Goal: Task Accomplishment & Management: Manage account settings

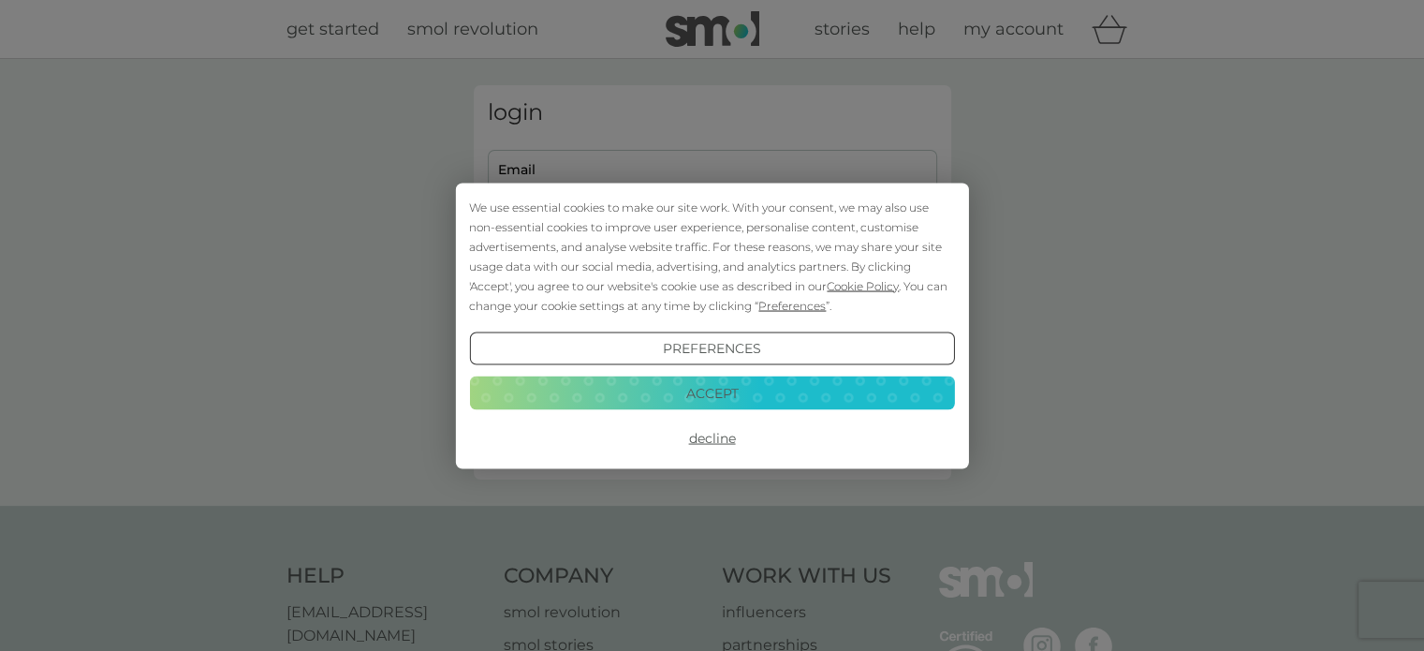
type input "[EMAIL_ADDRESS][DOMAIN_NAME]"
click at [668, 299] on div "We use essential cookies to make our site work. With your consent, we may also …" at bounding box center [711, 256] width 485 height 118
click at [736, 400] on button "Accept" at bounding box center [711, 393] width 485 height 34
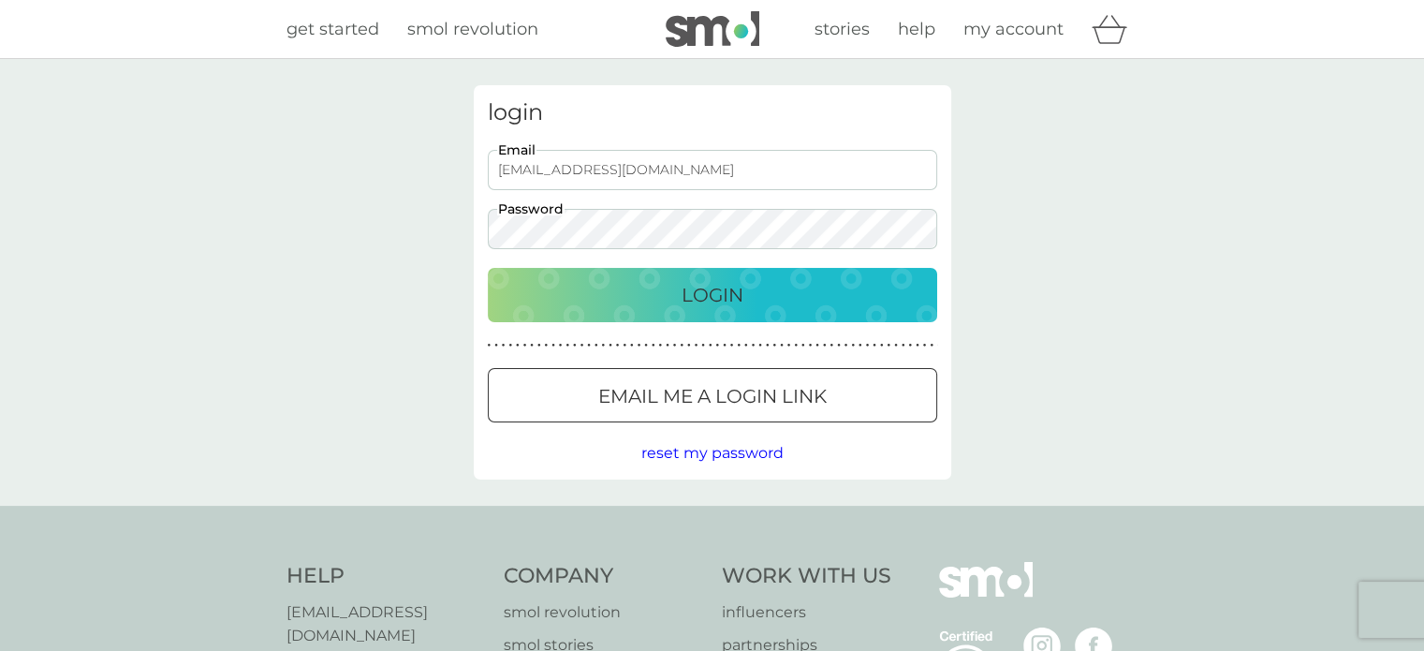
click at [718, 309] on p "Login" at bounding box center [712, 295] width 62 height 30
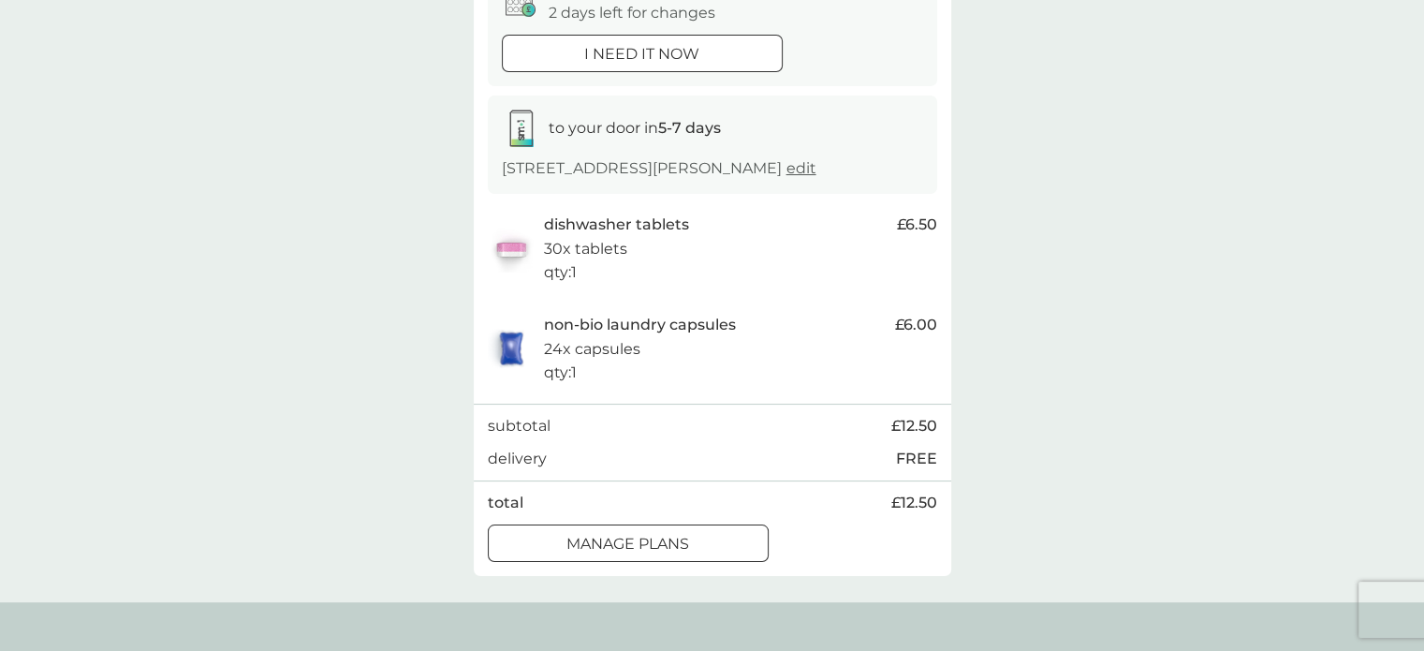
scroll to position [281, 0]
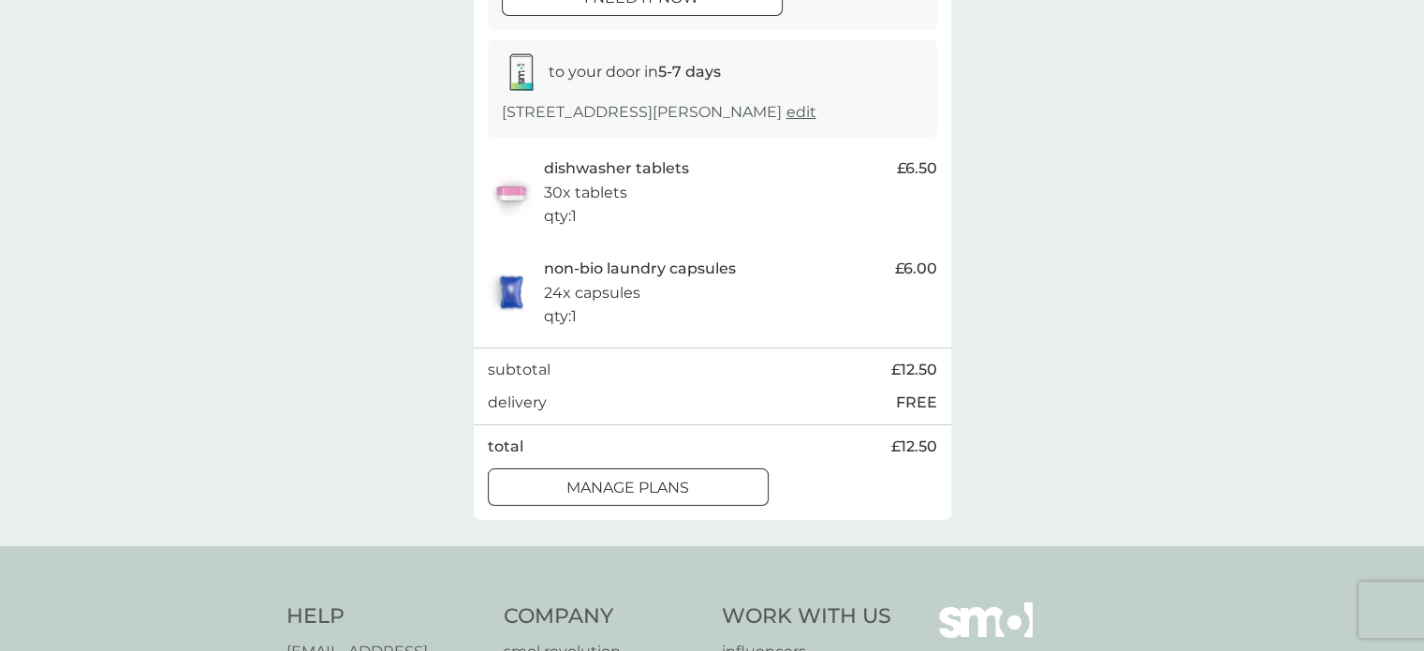
click at [725, 493] on div "manage plans" at bounding box center [628, 488] width 279 height 24
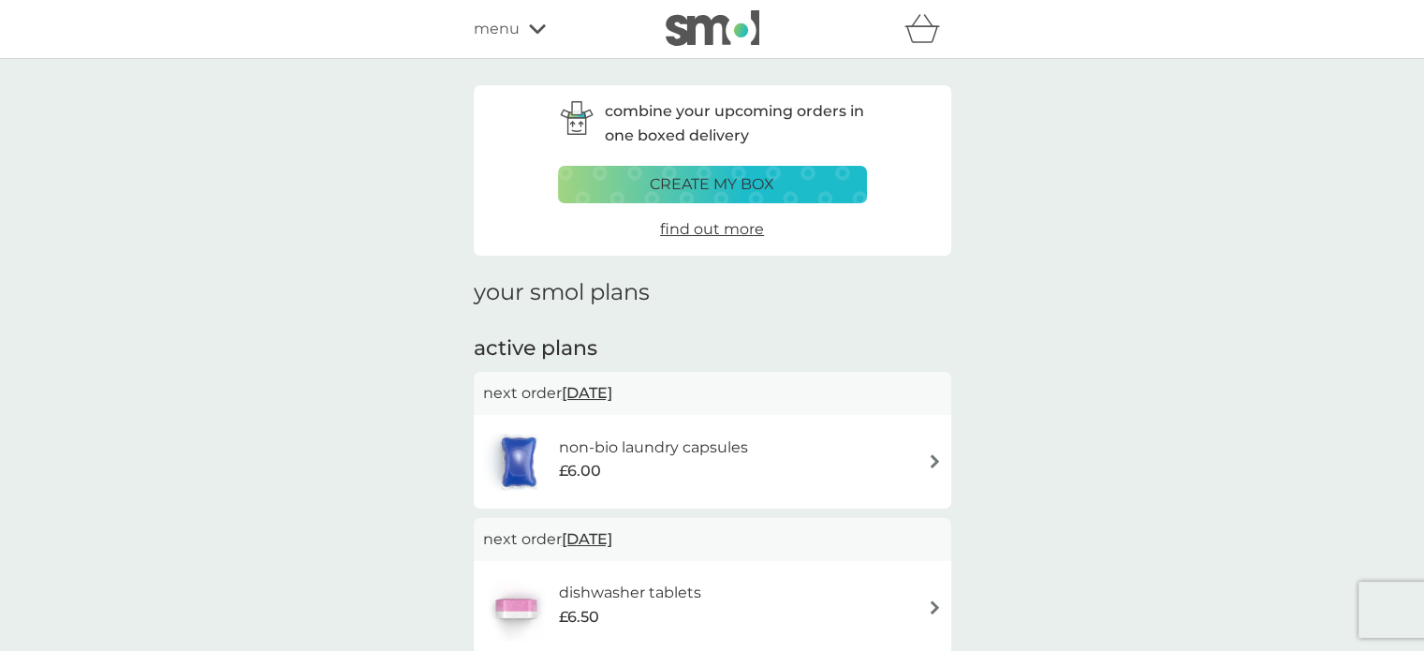
click at [711, 448] on h6 "non-bio laundry capsules" at bounding box center [653, 447] width 189 height 24
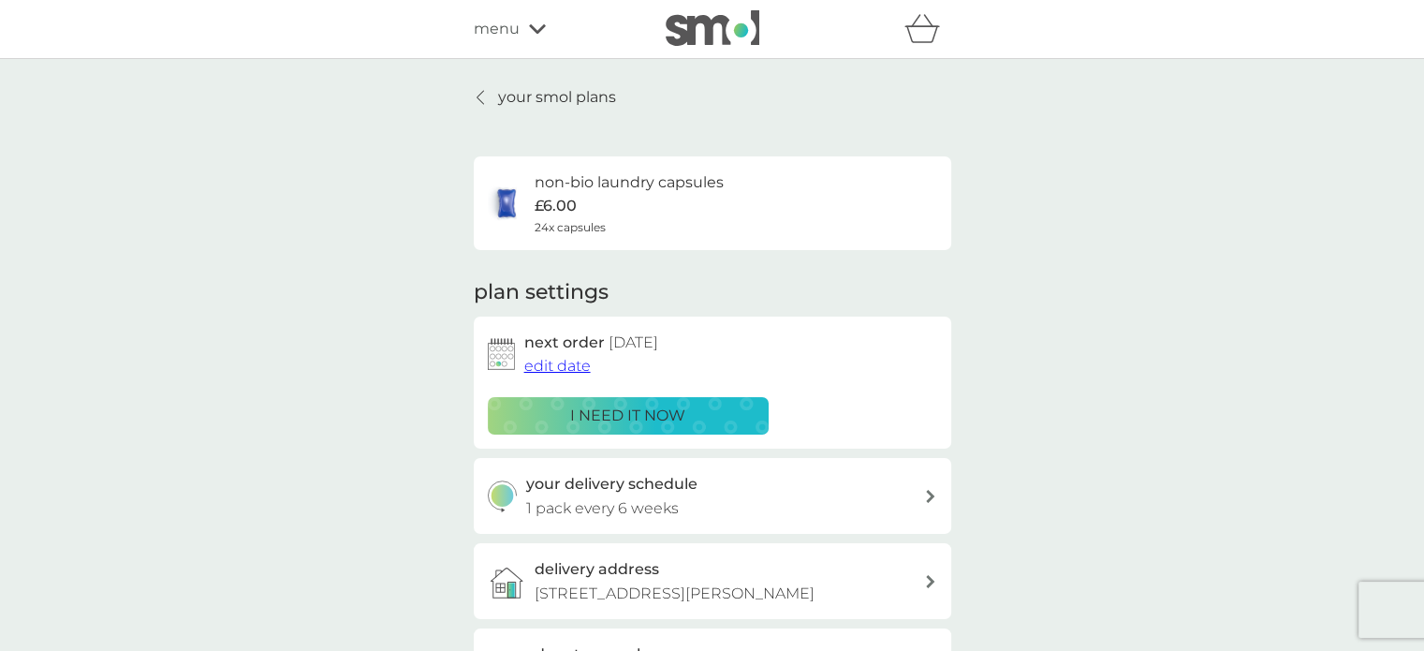
scroll to position [281, 0]
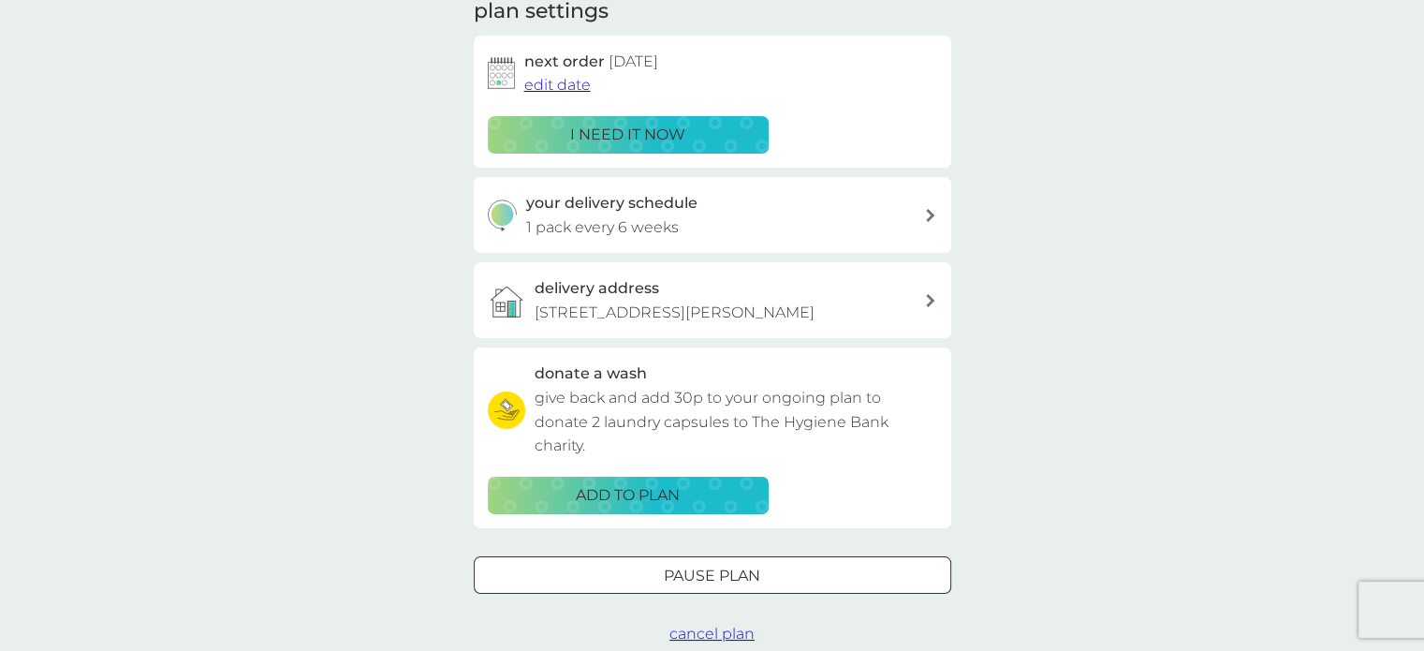
click at [745, 573] on div at bounding box center [712, 575] width 67 height 20
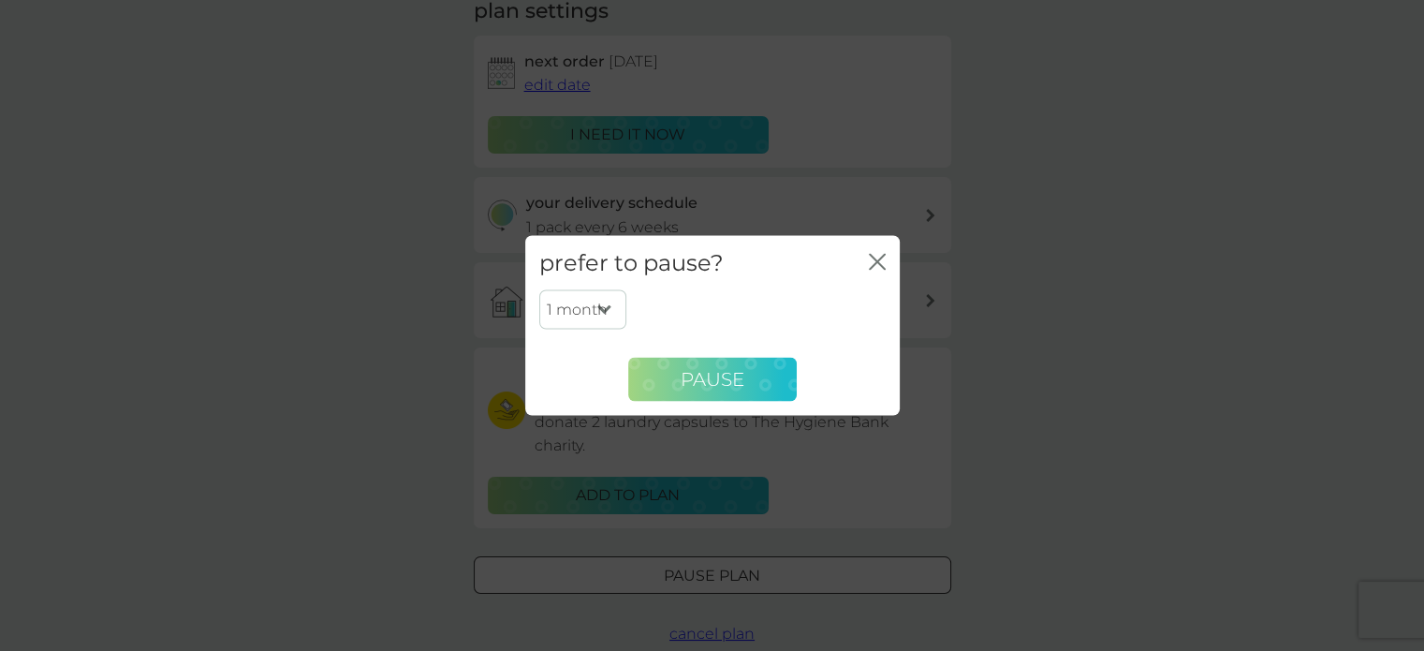
click at [726, 366] on button "Pause" at bounding box center [712, 379] width 168 height 45
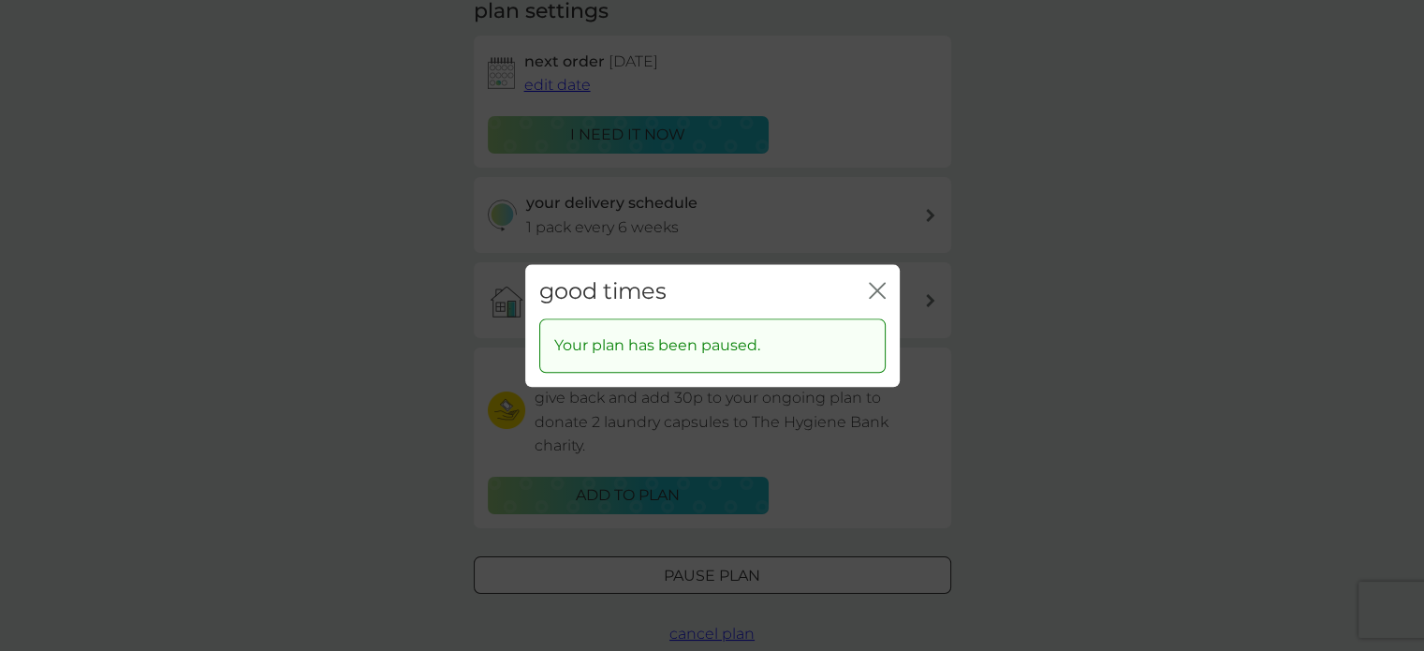
click at [875, 293] on icon "close" at bounding box center [877, 290] width 17 height 17
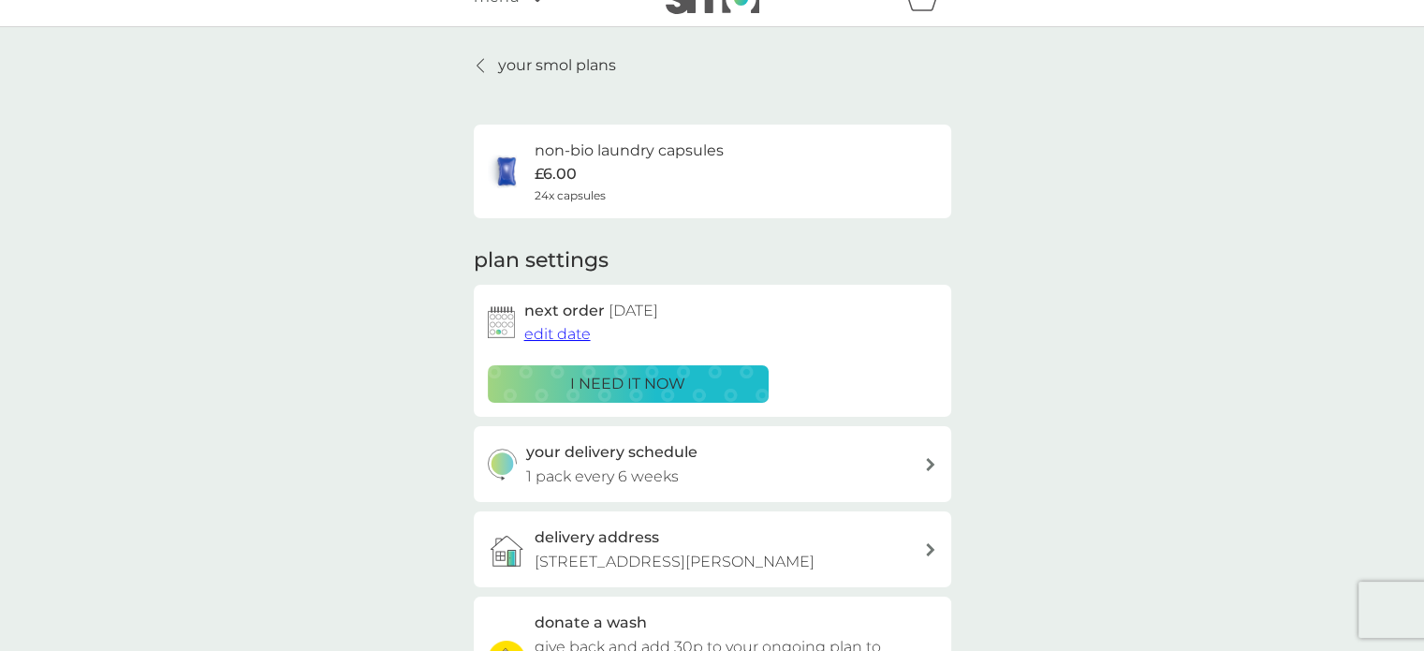
scroll to position [0, 0]
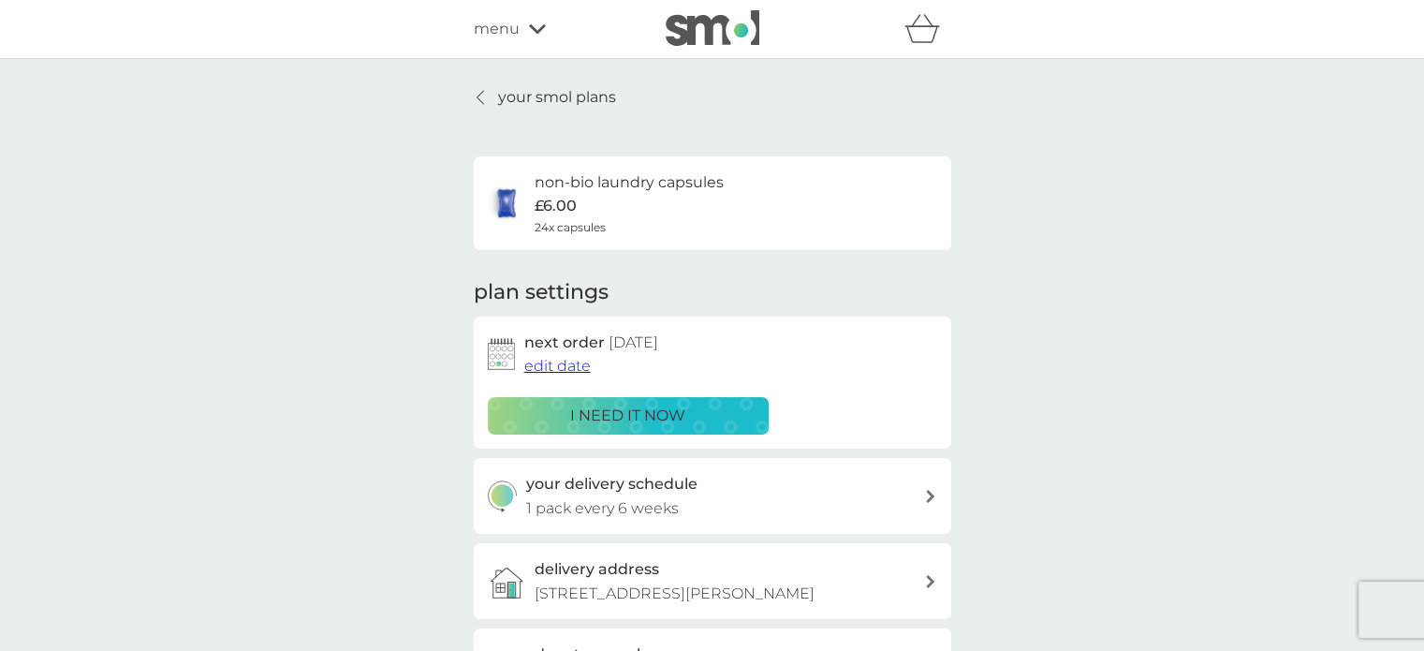
click at [483, 96] on div at bounding box center [481, 97] width 13 height 15
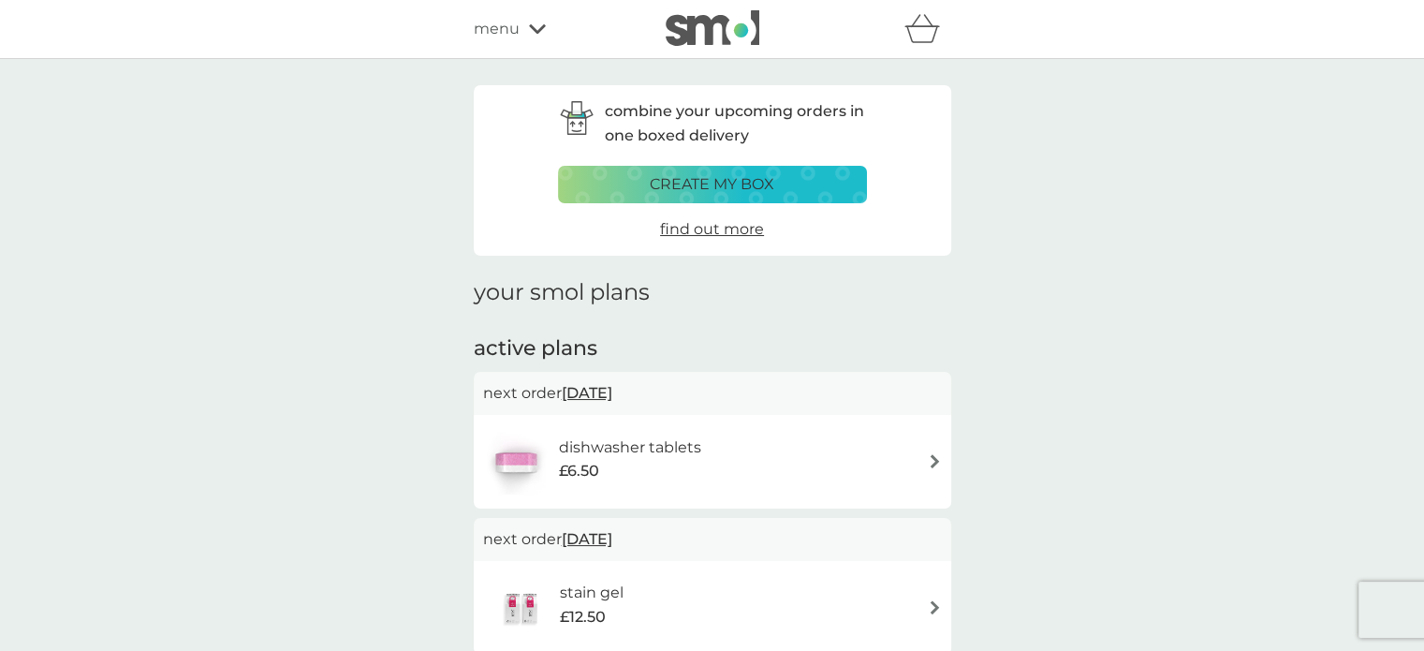
click at [701, 455] on div "dishwasher tablets £6.50" at bounding box center [639, 461] width 161 height 52
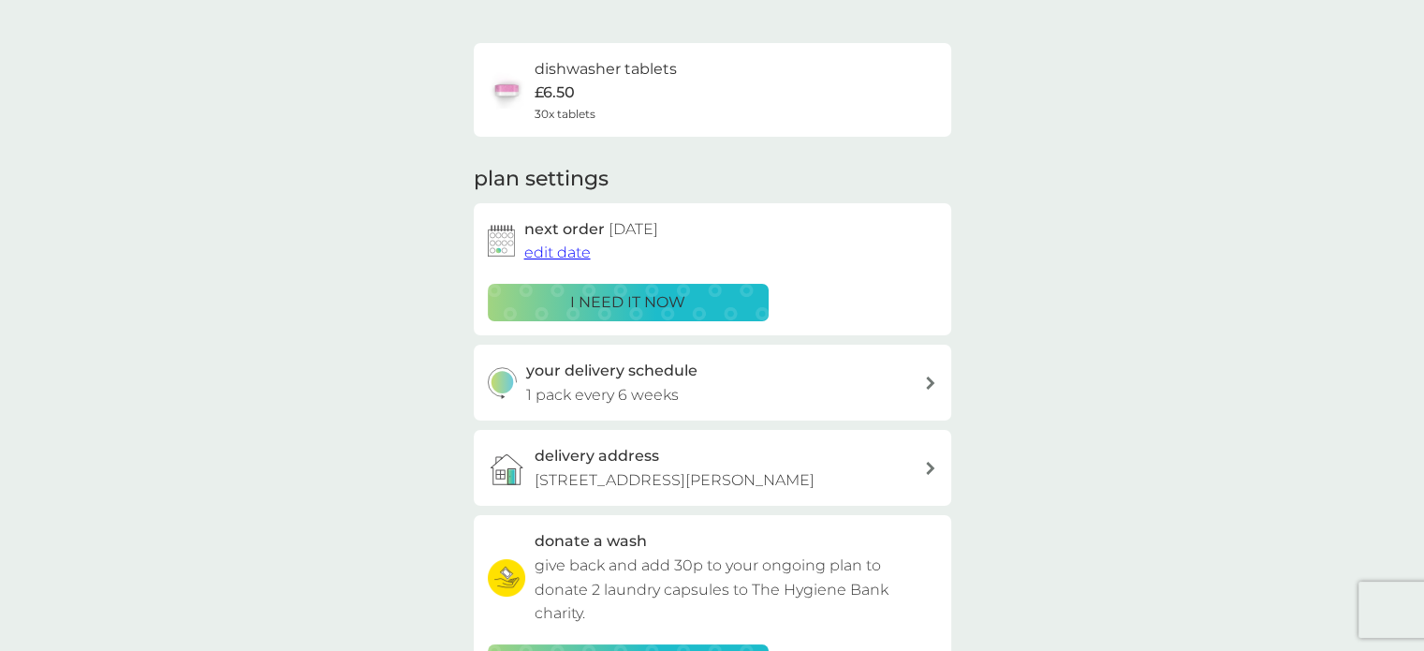
scroll to position [281, 0]
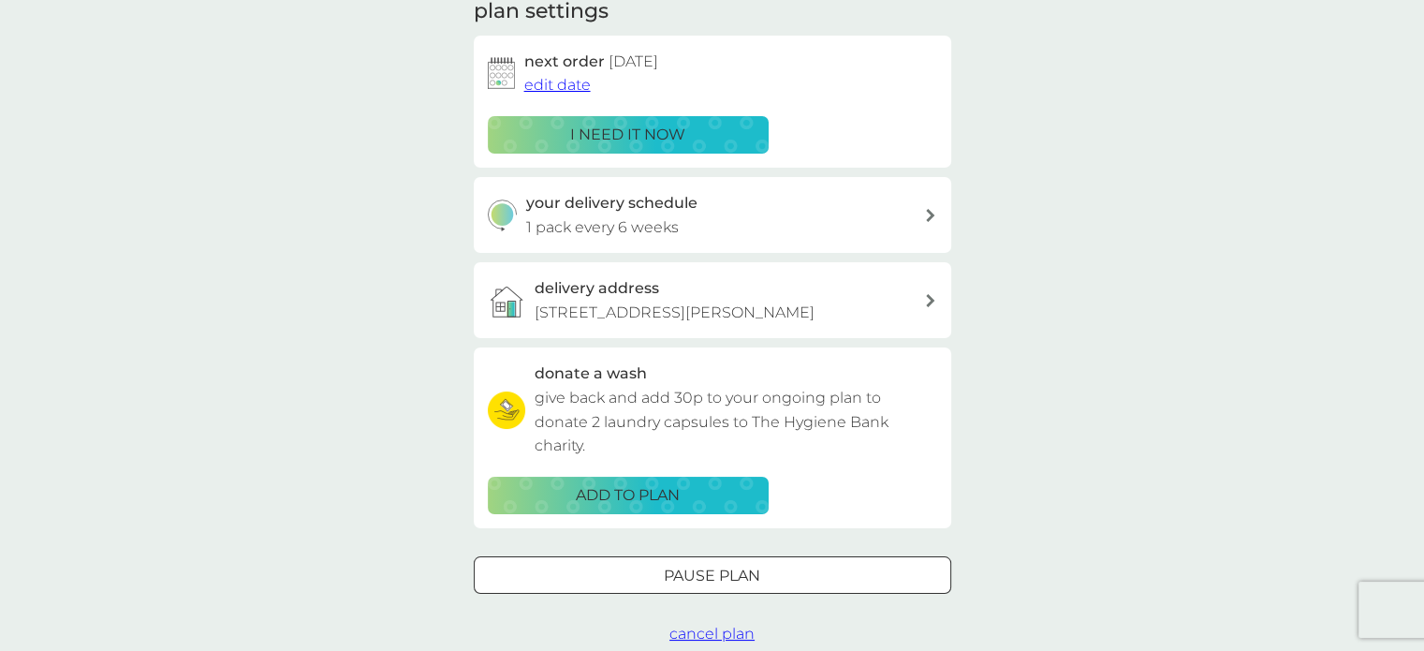
click at [735, 593] on button "Pause plan" at bounding box center [712, 574] width 477 height 37
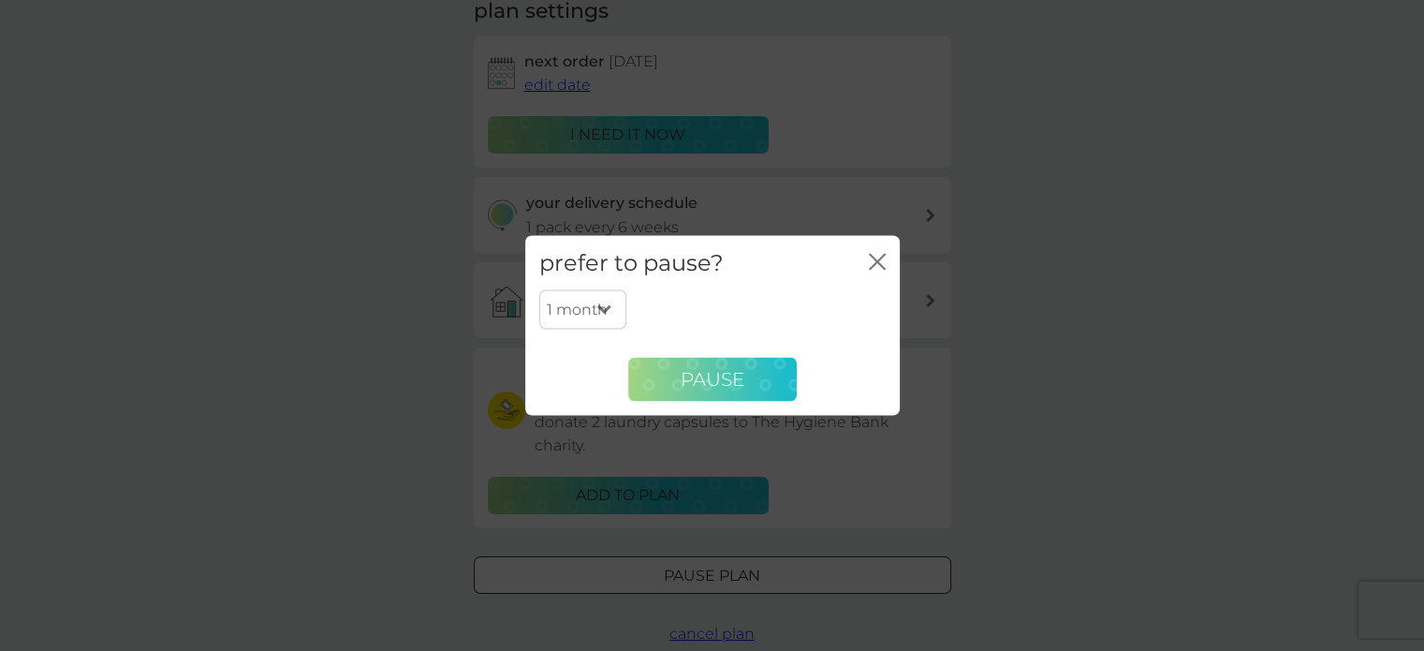
click at [701, 372] on span "Pause" at bounding box center [713, 379] width 64 height 22
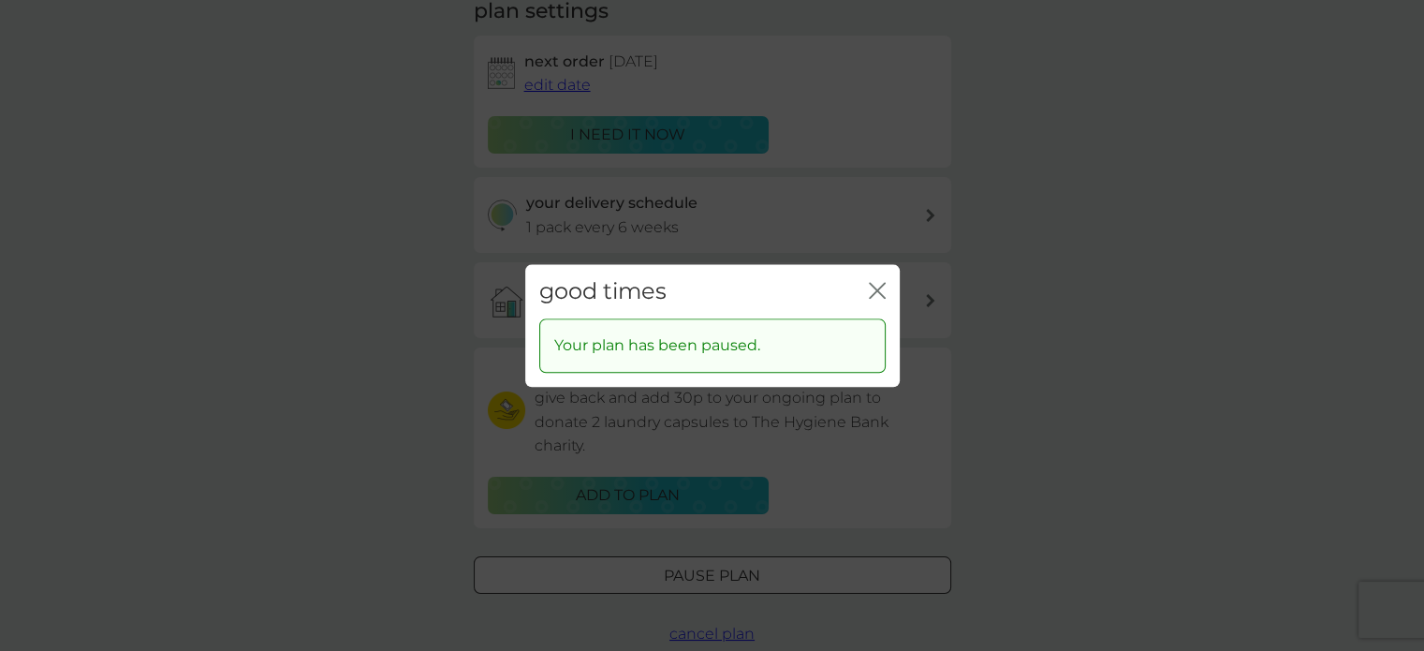
click at [877, 291] on icon "close" at bounding box center [880, 290] width 7 height 15
